Goal: Task Accomplishment & Management: Use online tool/utility

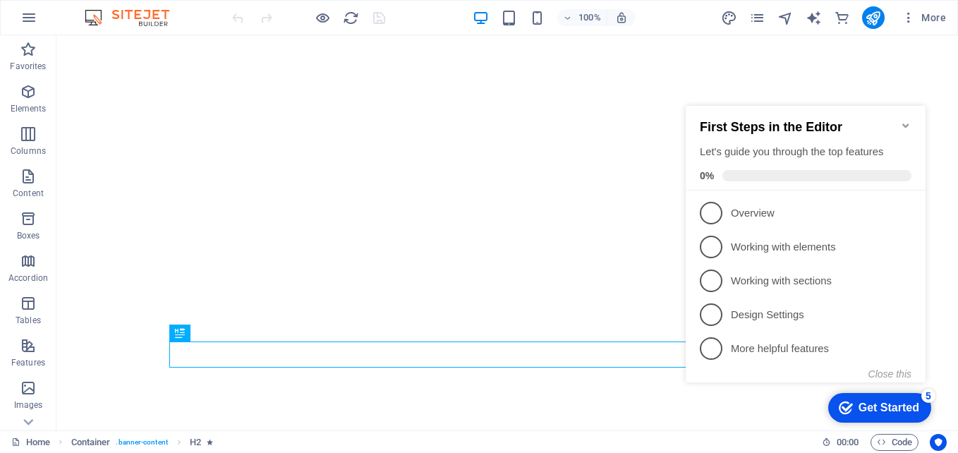
click at [902, 120] on icon "Minimize checklist" at bounding box center [905, 125] width 11 height 11
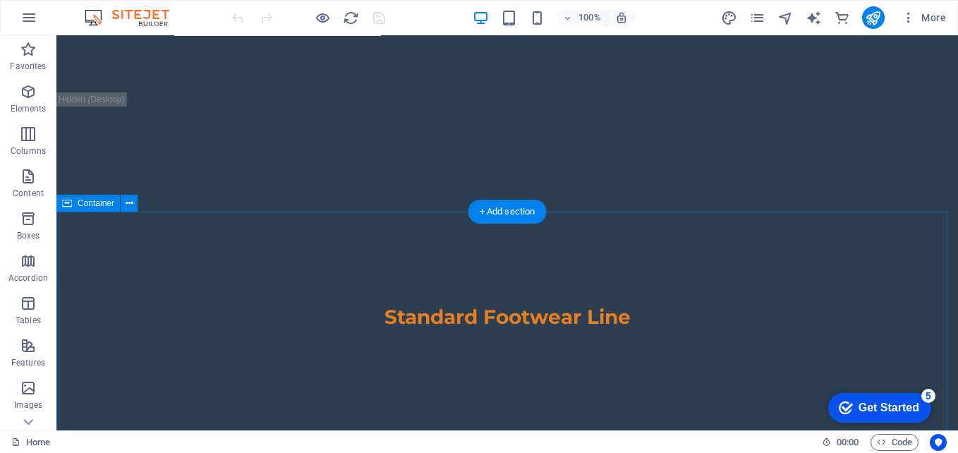
scroll to position [2328, 0]
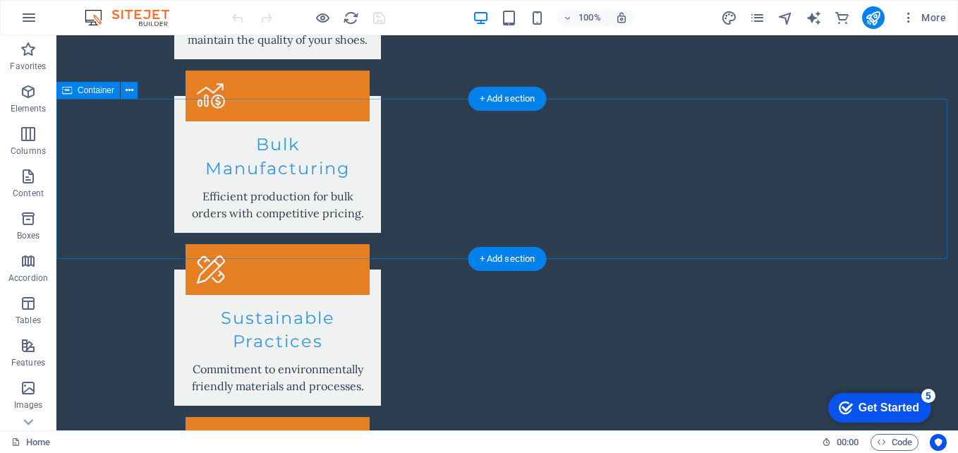
scroll to position [1576, 0]
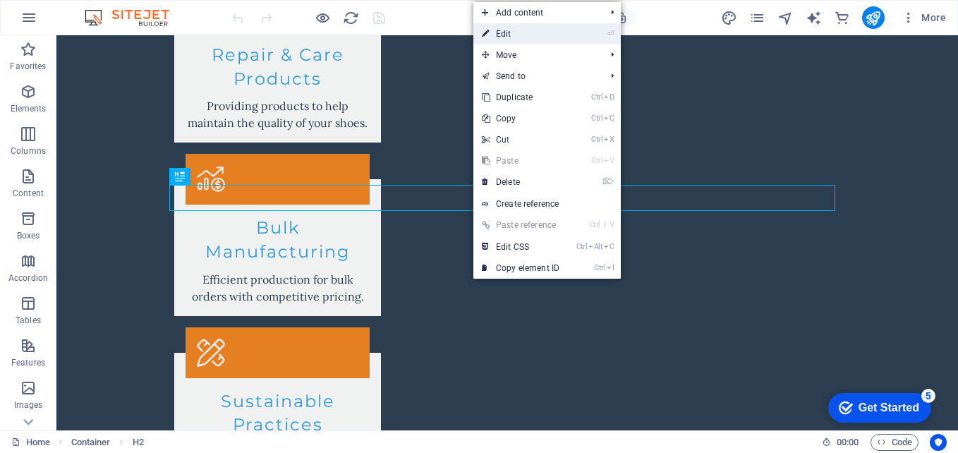
click at [512, 38] on link "⏎ Edit" at bounding box center [521, 33] width 95 height 21
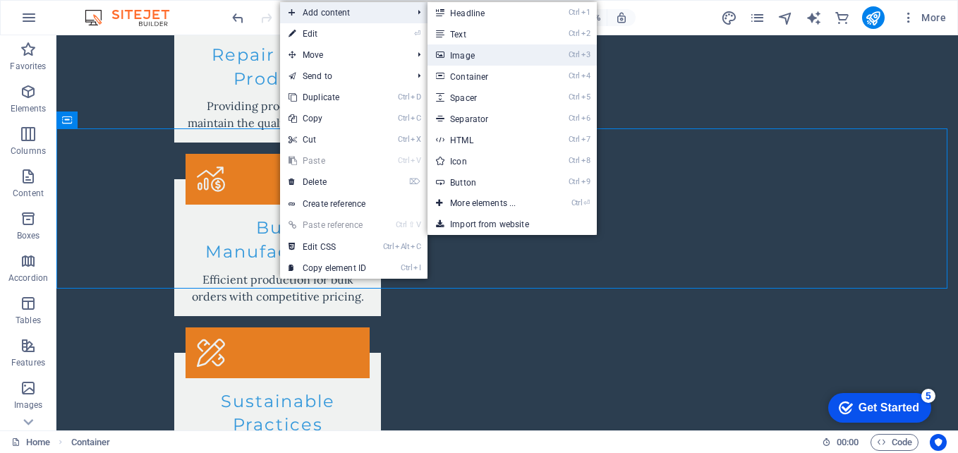
click at [500, 61] on link "Ctrl 3 Image" at bounding box center [486, 54] width 116 height 21
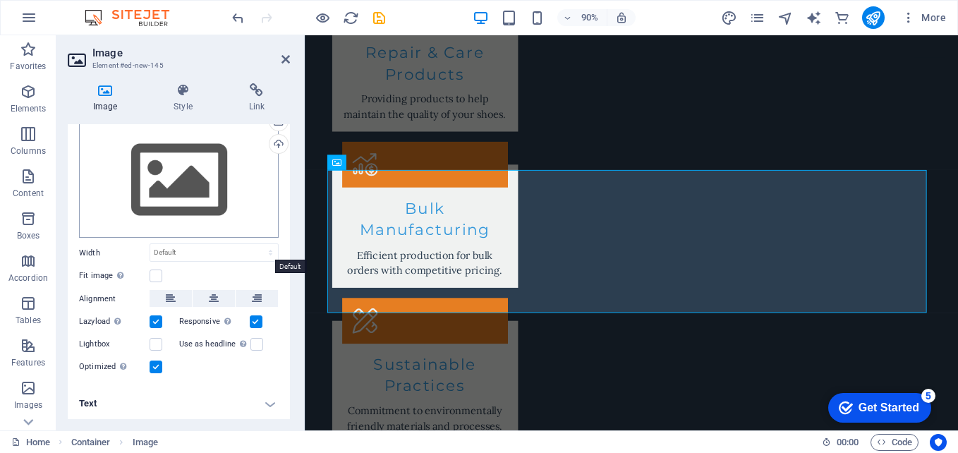
scroll to position [0, 0]
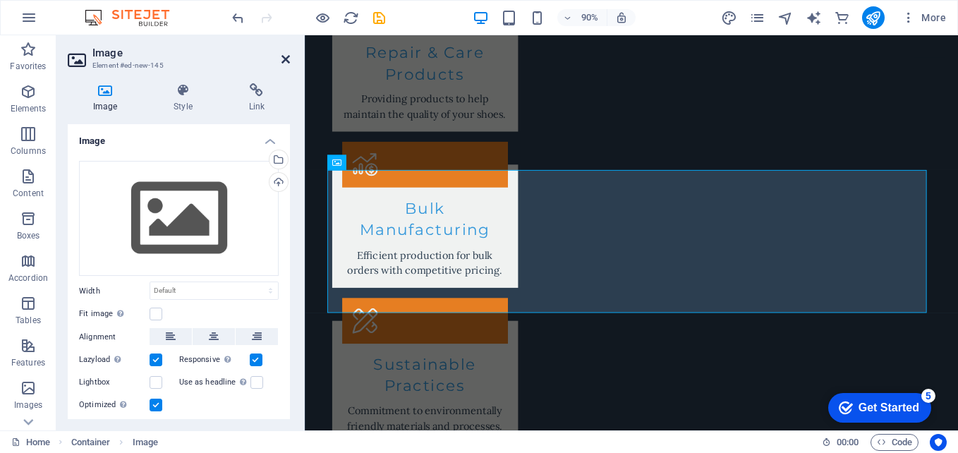
click at [287, 61] on icon at bounding box center [286, 59] width 8 height 11
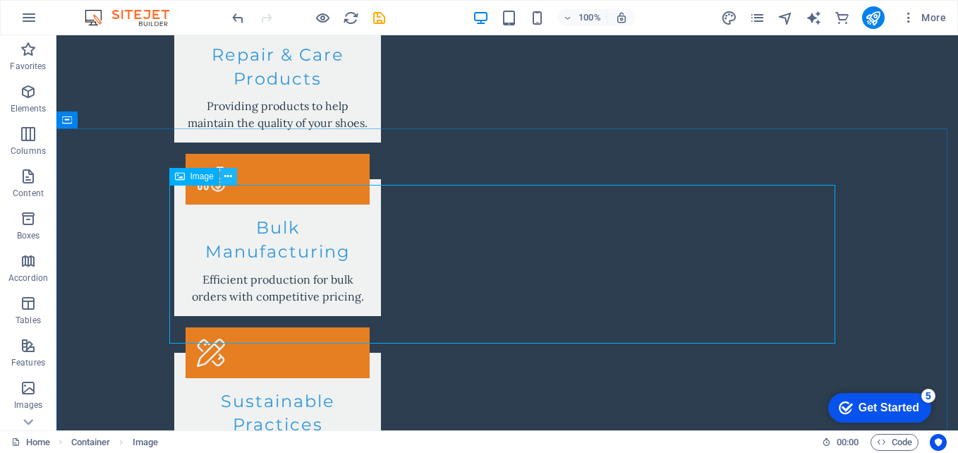
click at [231, 178] on icon at bounding box center [228, 176] width 8 height 15
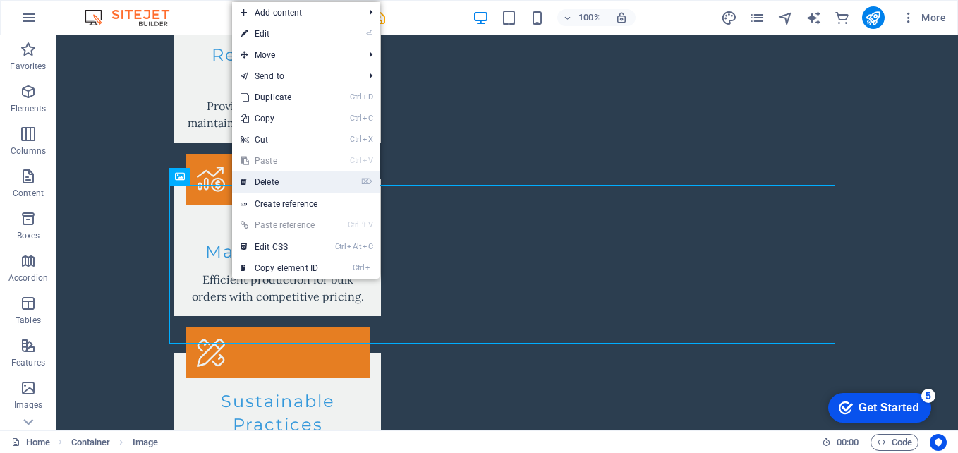
click at [249, 182] on link "⌦ Delete" at bounding box center [279, 181] width 95 height 21
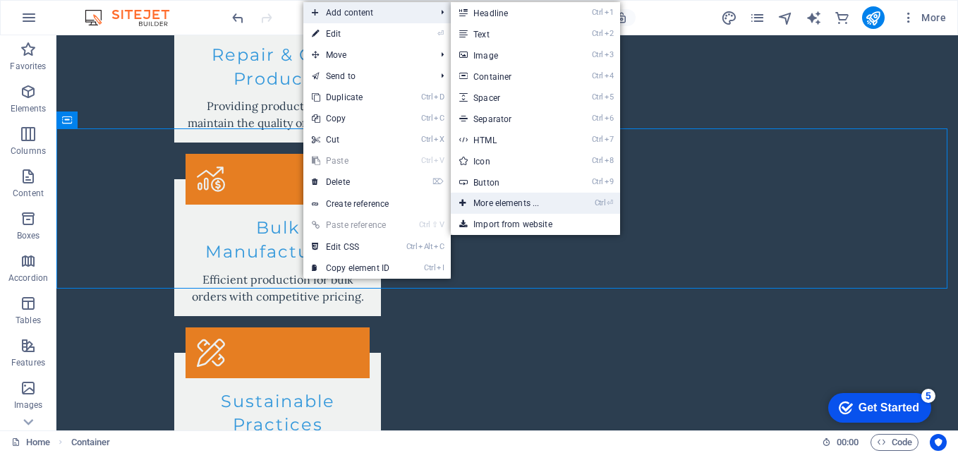
click at [508, 201] on link "Ctrl ⏎ More elements ..." at bounding box center [509, 203] width 116 height 21
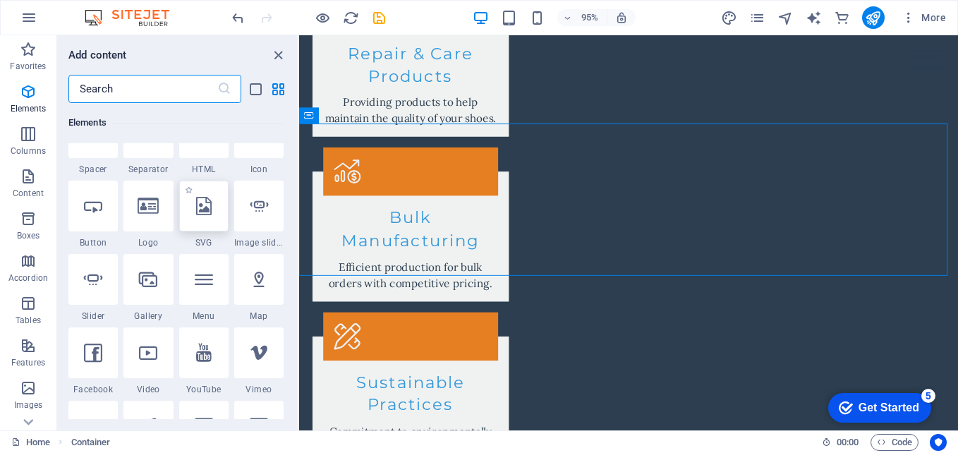
scroll to position [259, 0]
click at [152, 289] on div at bounding box center [147, 280] width 49 height 51
select select "4"
select select "%"
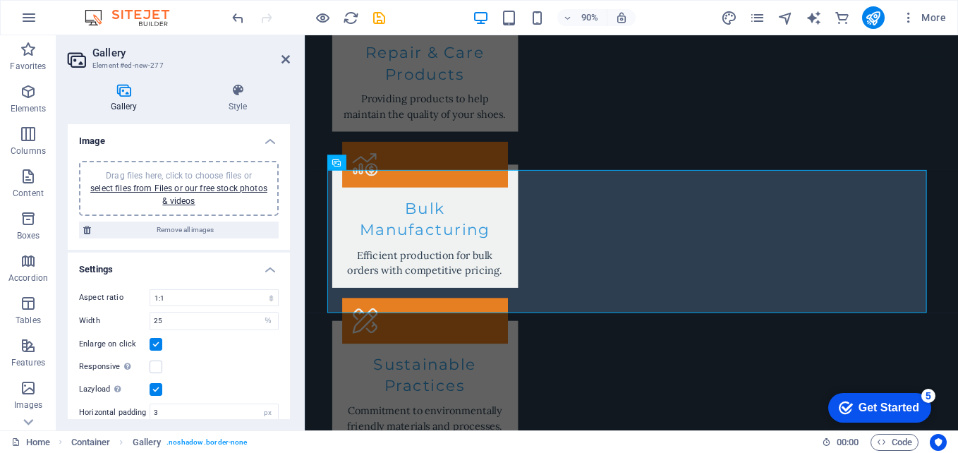
click at [158, 169] on div "Drag files here, click to choose files or select files from Files or our free s…" at bounding box center [179, 188] width 183 height 38
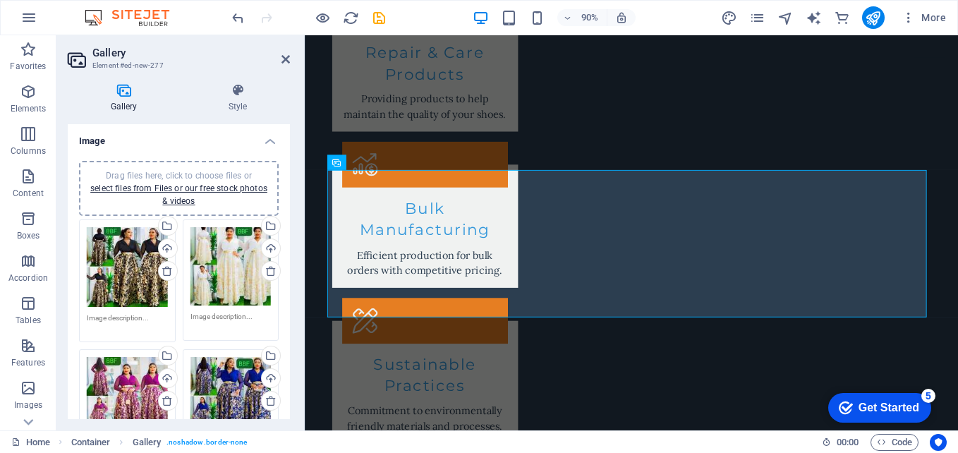
click at [131, 318] on textarea at bounding box center [127, 323] width 81 height 21
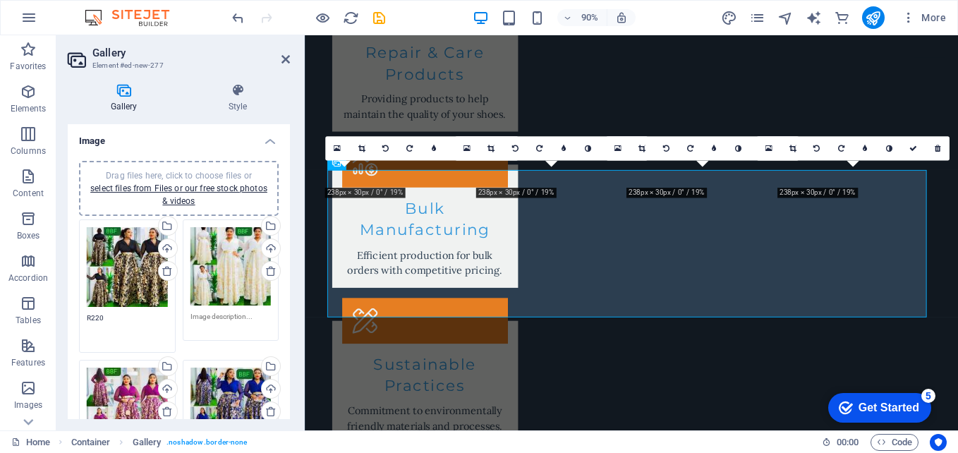
type textarea "R220"
click at [230, 316] on textarea at bounding box center [231, 327] width 81 height 32
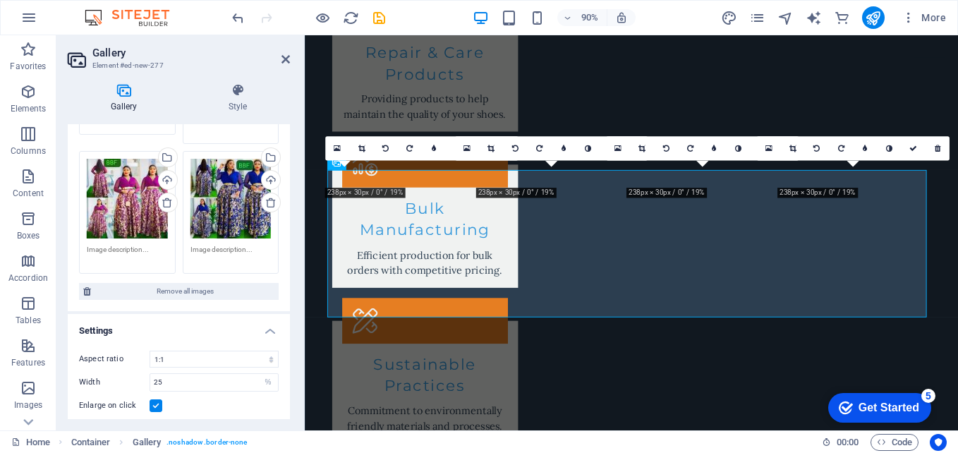
scroll to position [207, 0]
type textarea "R220"
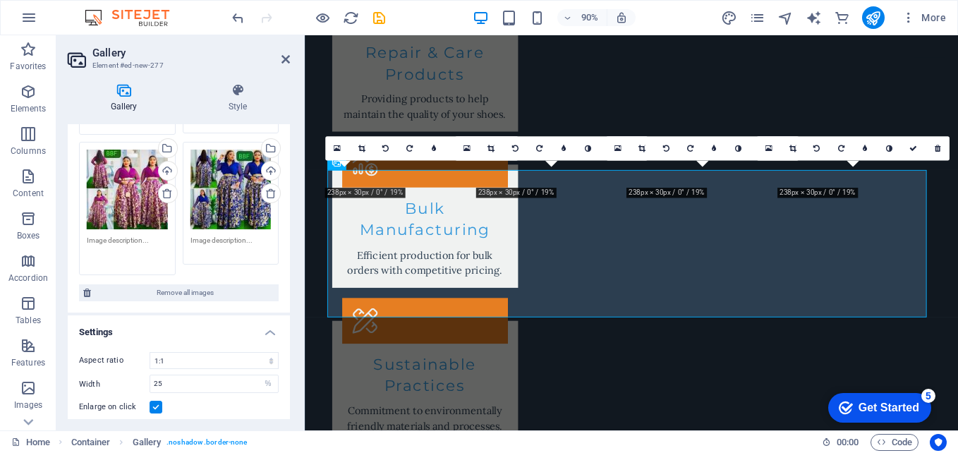
click at [125, 251] on textarea at bounding box center [127, 251] width 81 height 32
type textarea "R220"
click at [207, 235] on textarea at bounding box center [231, 251] width 81 height 32
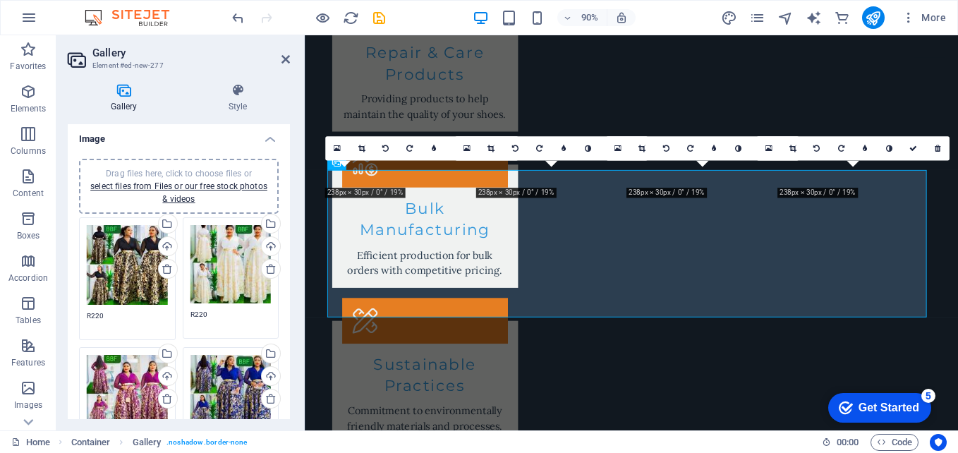
scroll to position [0, 0]
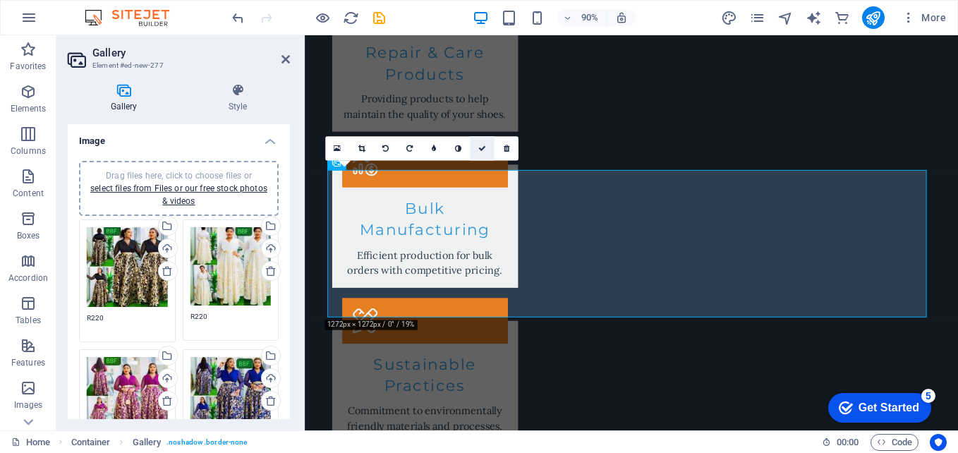
type textarea "R220"
click at [483, 149] on icon at bounding box center [482, 149] width 8 height 8
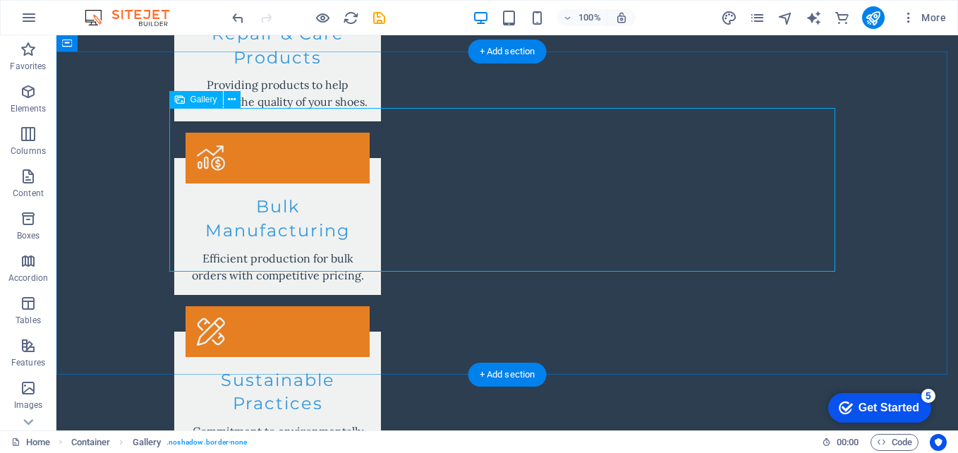
scroll to position [1655, 0]
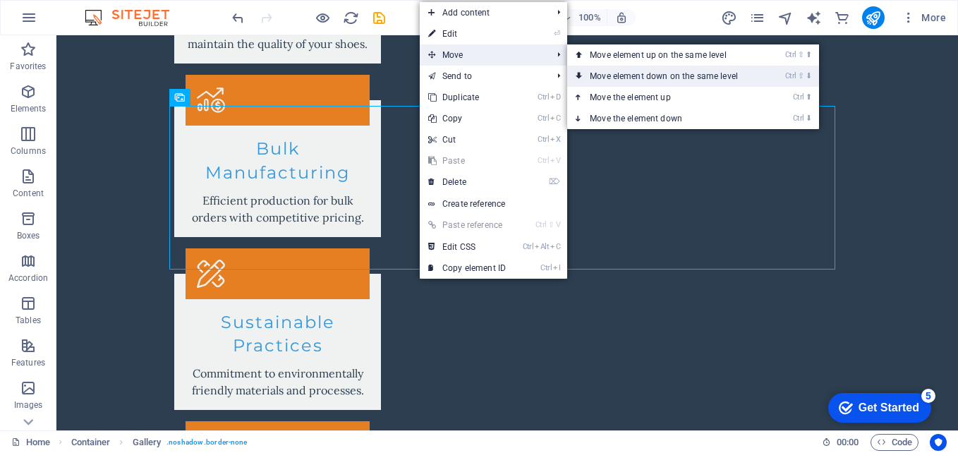
click at [656, 71] on link "Ctrl ⇧ ⬇ Move element down on the same level" at bounding box center [666, 76] width 199 height 21
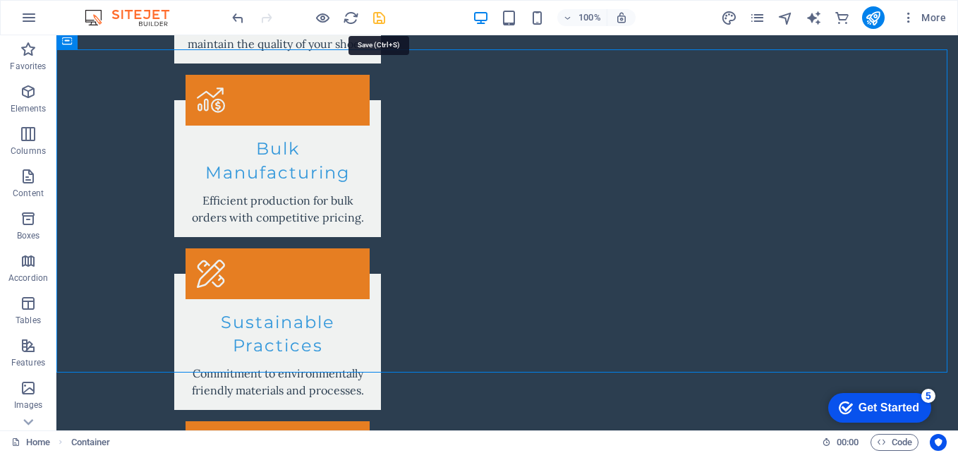
click at [382, 25] on icon "save" at bounding box center [379, 18] width 16 height 16
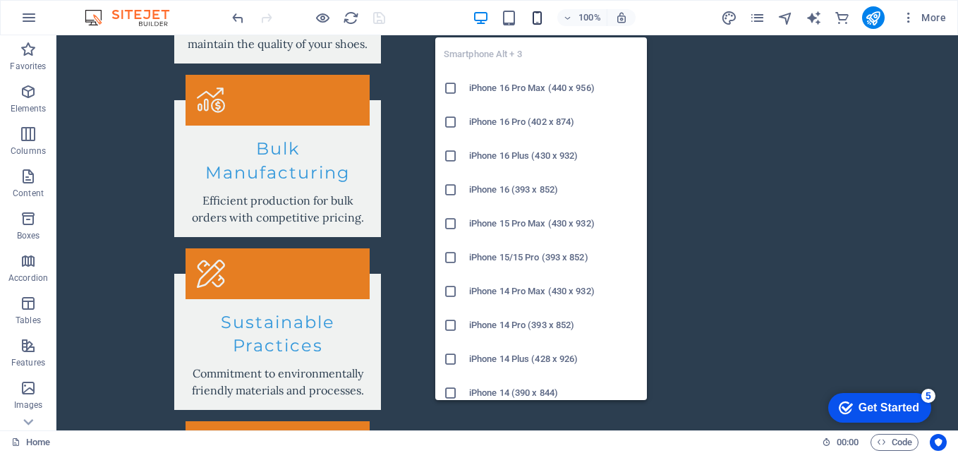
click at [541, 23] on icon "button" at bounding box center [537, 18] width 16 height 16
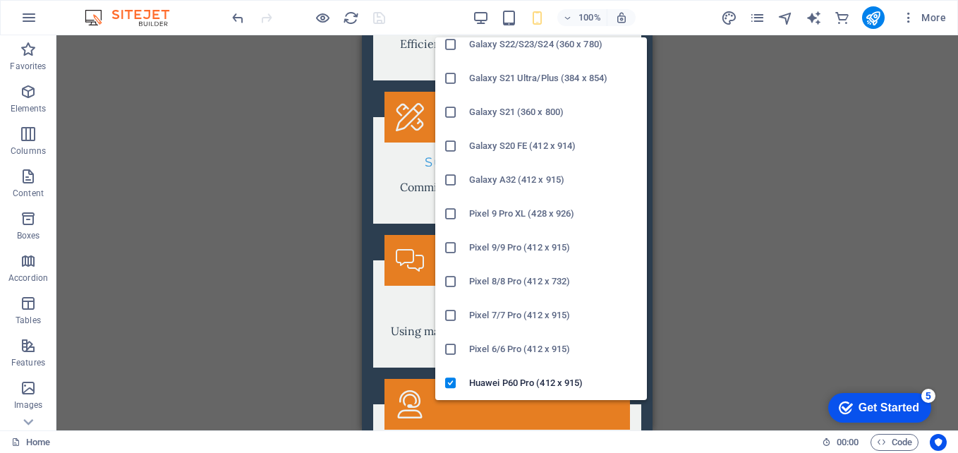
scroll to position [585, 0]
click at [450, 177] on icon at bounding box center [451, 181] width 14 height 14
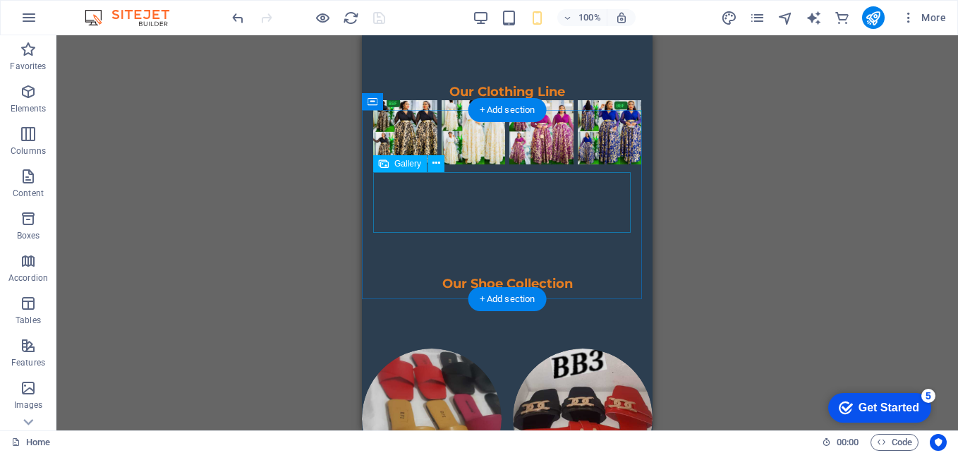
scroll to position [2293, 0]
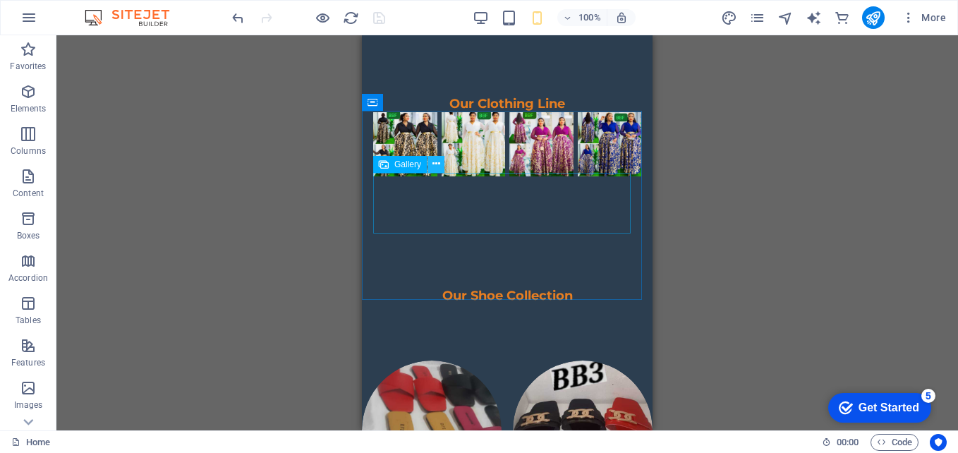
click at [435, 163] on icon at bounding box center [437, 164] width 8 height 15
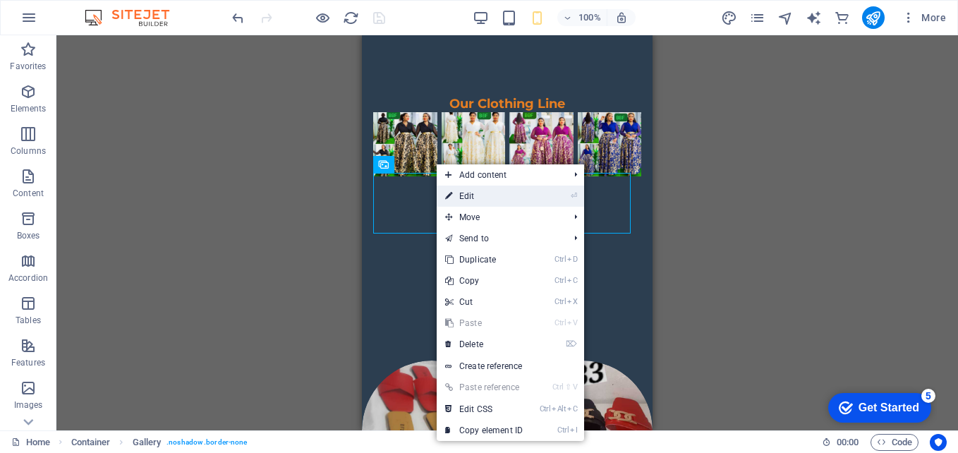
click at [464, 191] on link "⏎ Edit" at bounding box center [484, 196] width 95 height 21
select select "4"
select select "%"
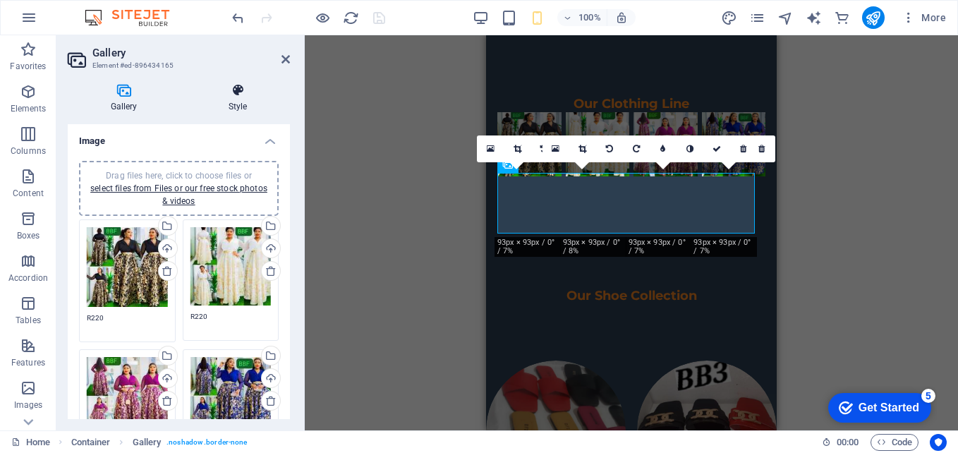
click at [241, 88] on icon at bounding box center [238, 90] width 104 height 14
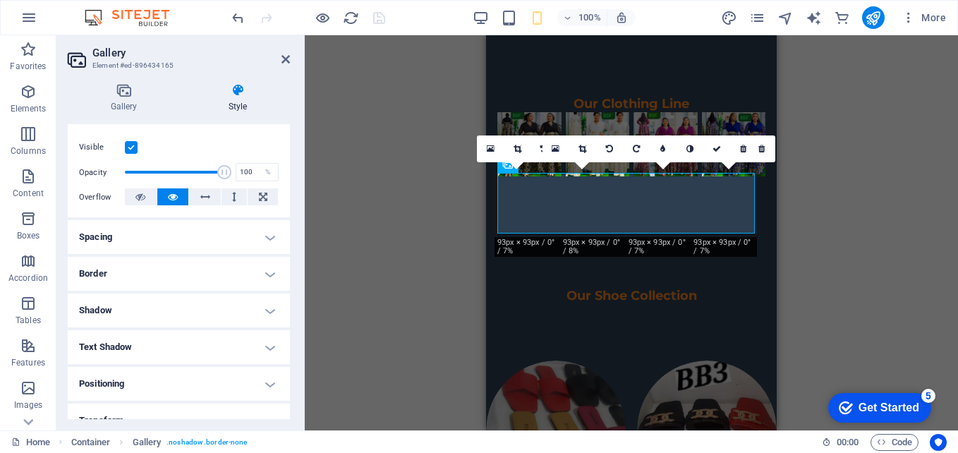
scroll to position [301, 0]
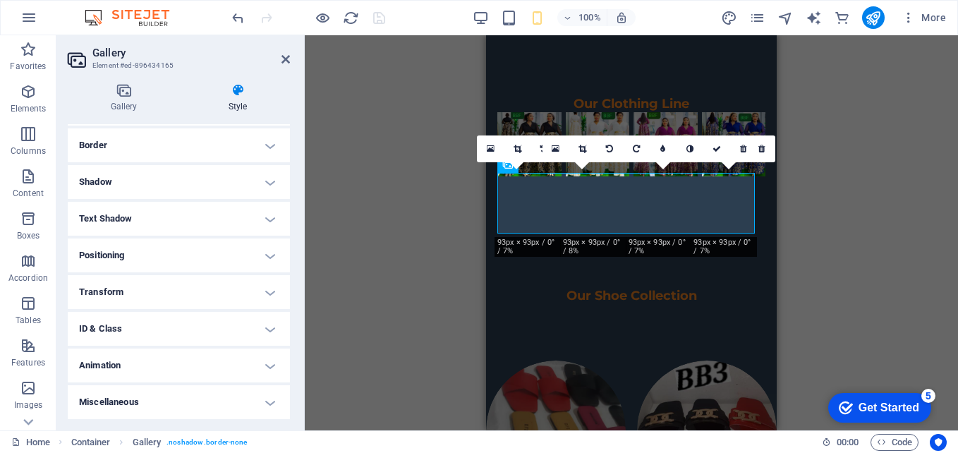
click at [265, 365] on h4 "Animation" at bounding box center [179, 366] width 222 height 34
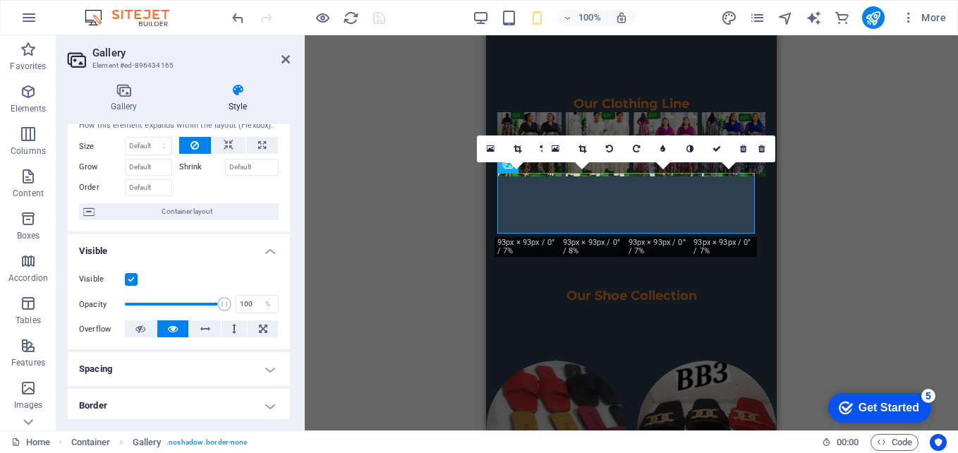
scroll to position [0, 0]
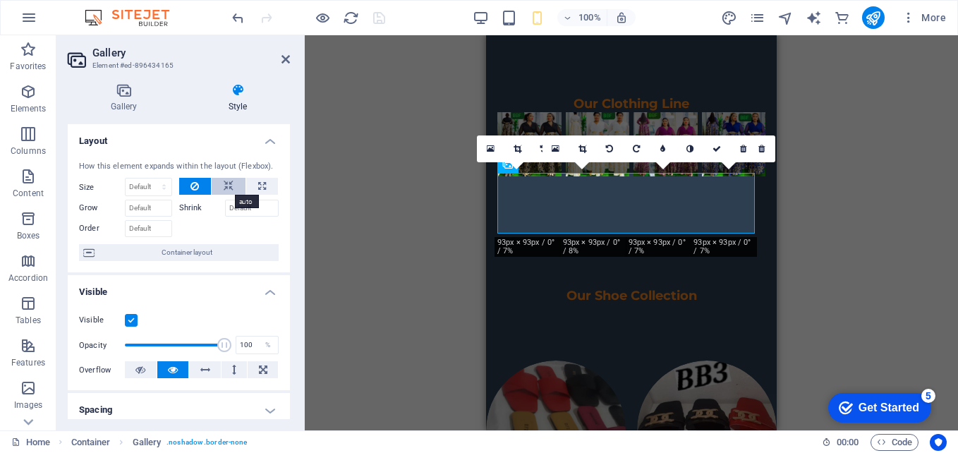
click at [229, 183] on icon at bounding box center [229, 186] width 10 height 17
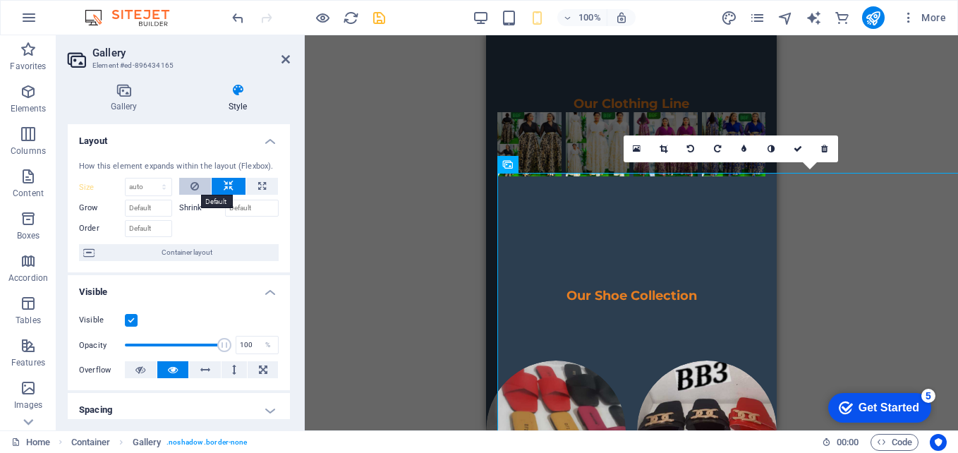
click at [205, 183] on button at bounding box center [195, 186] width 32 height 17
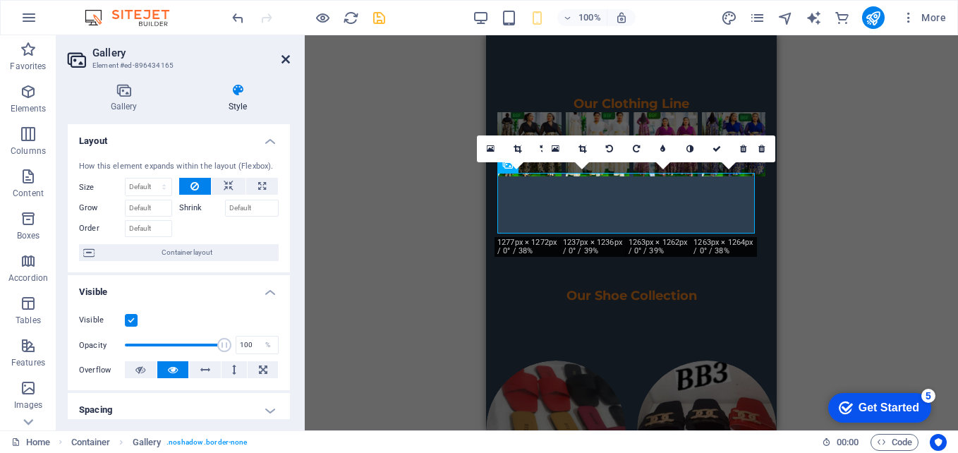
click at [286, 56] on icon at bounding box center [286, 59] width 8 height 11
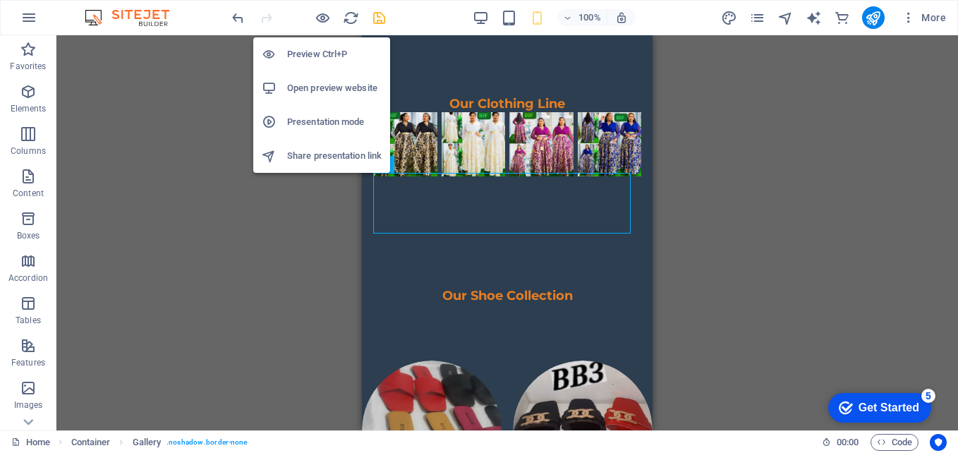
click at [323, 97] on li "Open preview website" at bounding box center [321, 88] width 137 height 34
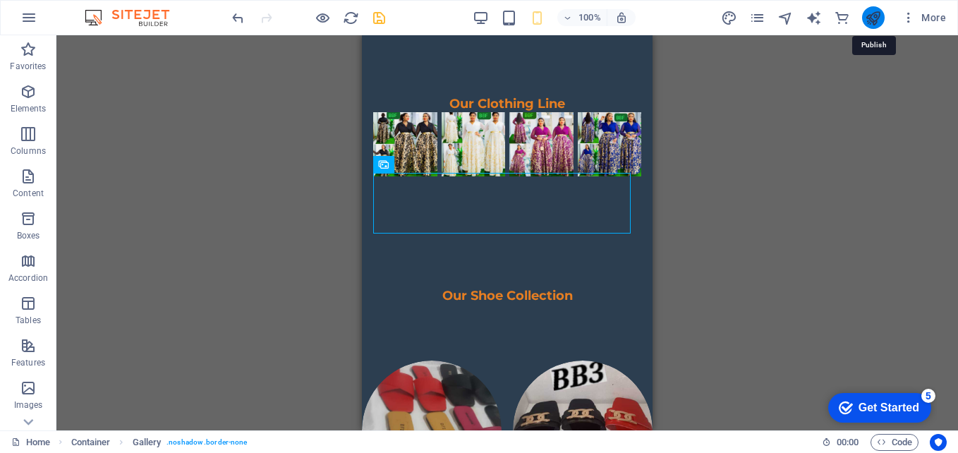
click at [879, 15] on icon "publish" at bounding box center [873, 18] width 16 height 16
